Goal: Navigation & Orientation: Find specific page/section

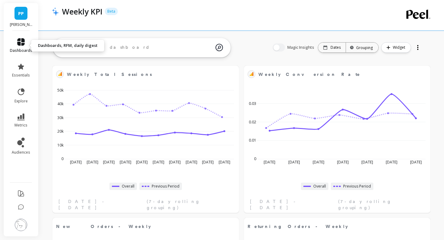
click at [24, 48] on span "dashboards" at bounding box center [21, 50] width 22 height 5
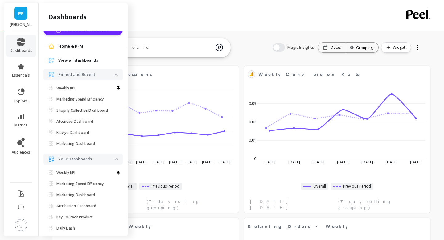
scroll to position [14, 0]
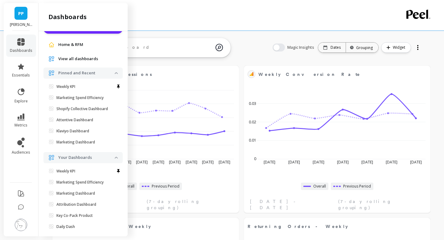
click at [80, 60] on span "View all dashboards" at bounding box center [78, 59] width 40 height 6
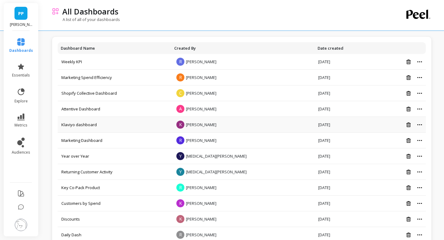
scroll to position [64, 0]
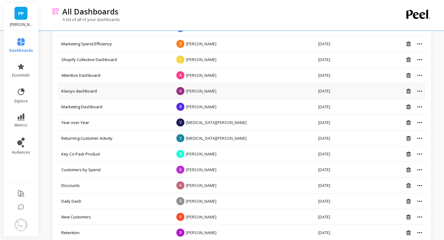
click at [93, 152] on link "Key Co-Pack Product" at bounding box center [80, 154] width 39 height 6
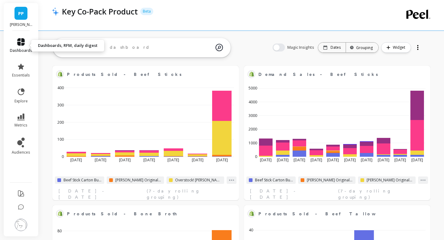
click at [18, 41] on icon at bounding box center [20, 41] width 7 height 7
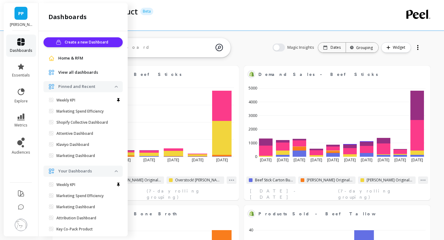
scroll to position [14, 0]
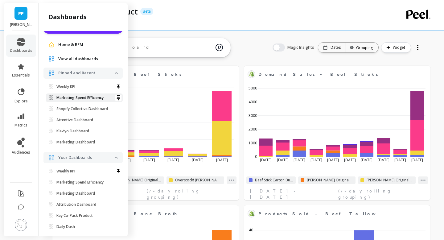
click at [68, 100] on p "Marketing Spend Efficiency" at bounding box center [79, 97] width 47 height 5
